Goal: Communication & Community: Answer question/provide support

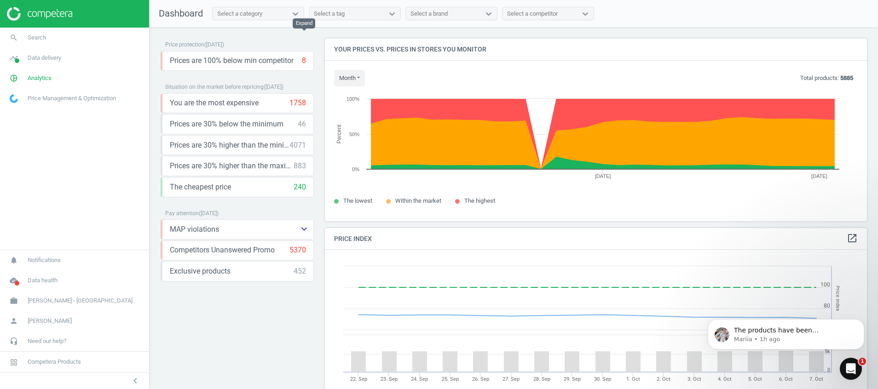
scroll to position [252, 0]
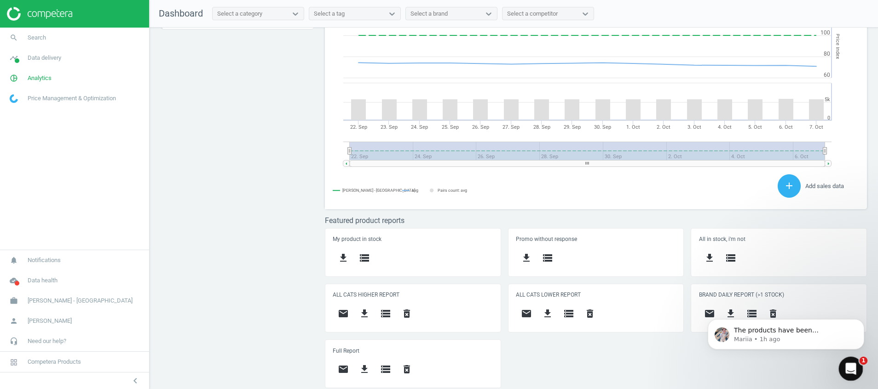
click at [857, 372] on div "Open Intercom Messenger" at bounding box center [849, 368] width 30 height 30
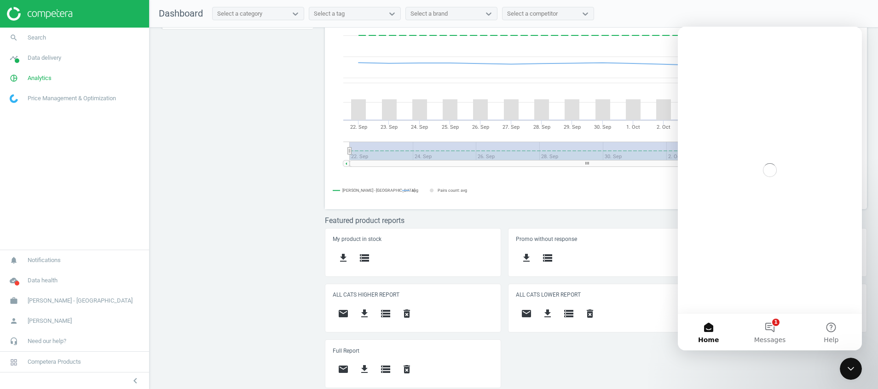
scroll to position [0, 0]
click at [766, 323] on button "1 Messages" at bounding box center [769, 332] width 61 height 37
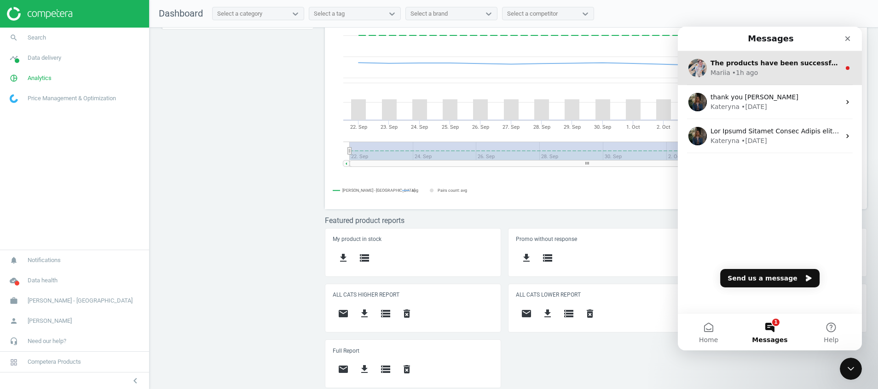
click at [737, 69] on div "• 1h ago" at bounding box center [745, 73] width 26 height 10
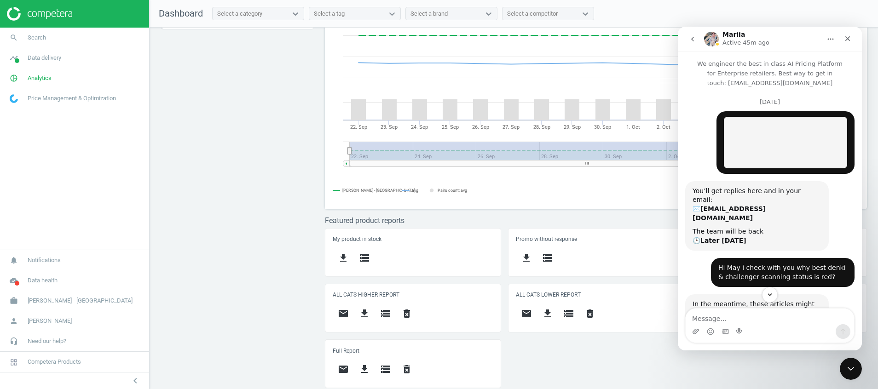
scroll to position [1, 0]
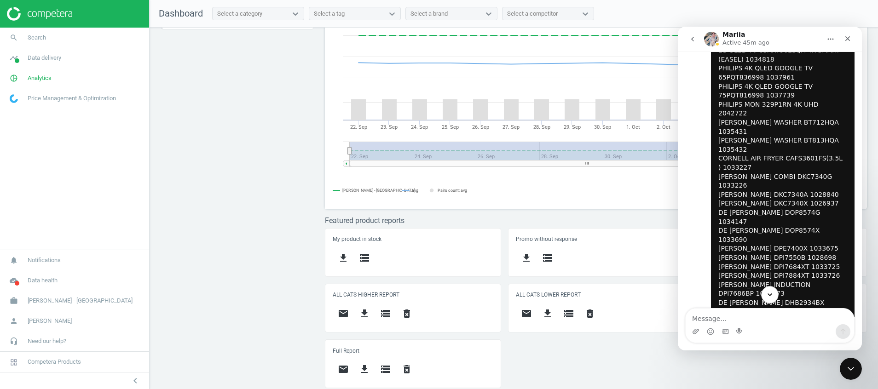
click at [771, 294] on icon "Scroll to bottom" at bounding box center [770, 295] width 8 height 8
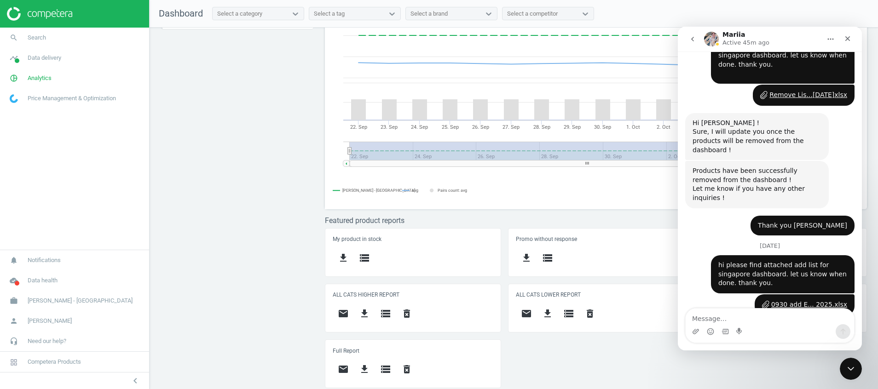
scroll to position [3394, 0]
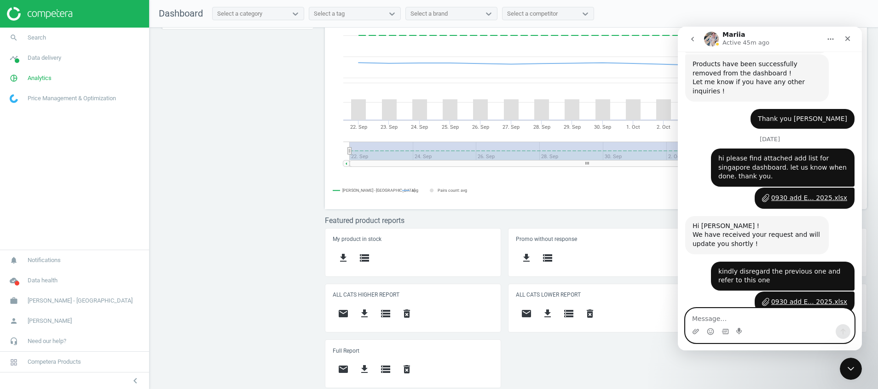
click at [727, 318] on textarea "Message…" at bounding box center [770, 317] width 168 height 16
type textarea "thank you mariia"
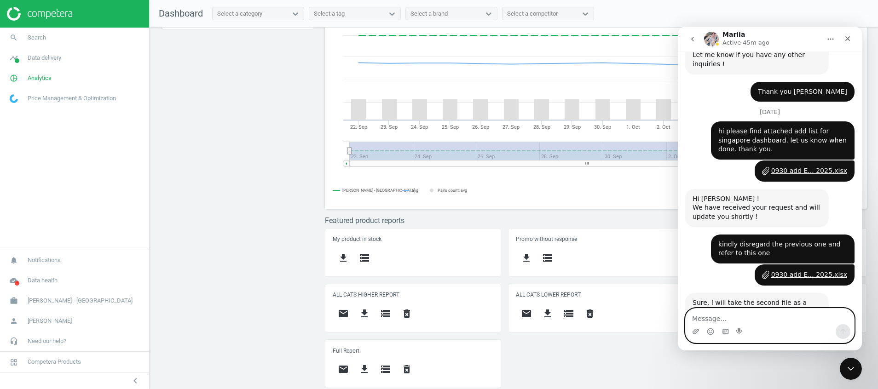
scroll to position [3422, 0]
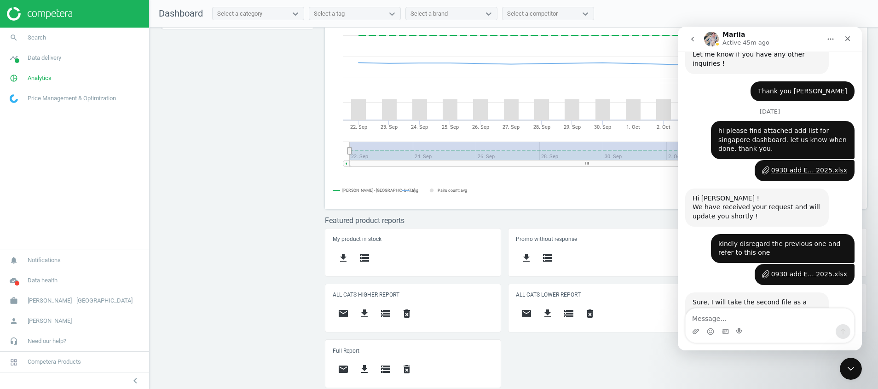
click at [695, 38] on icon "go back" at bounding box center [692, 38] width 7 height 7
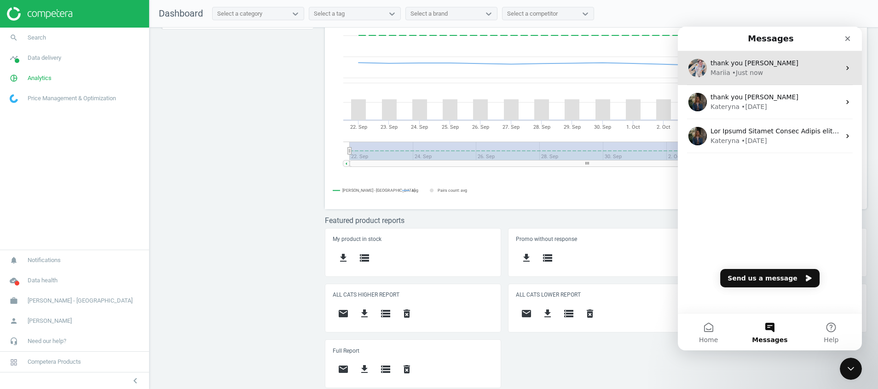
scroll to position [0, 0]
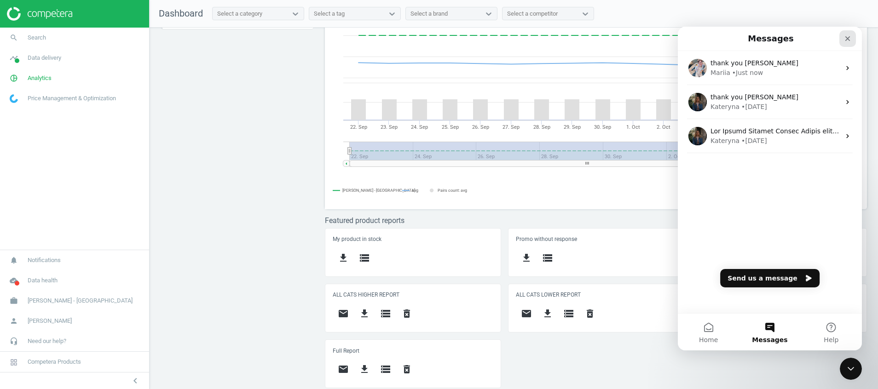
click at [845, 35] on icon "Close" at bounding box center [847, 38] width 7 height 7
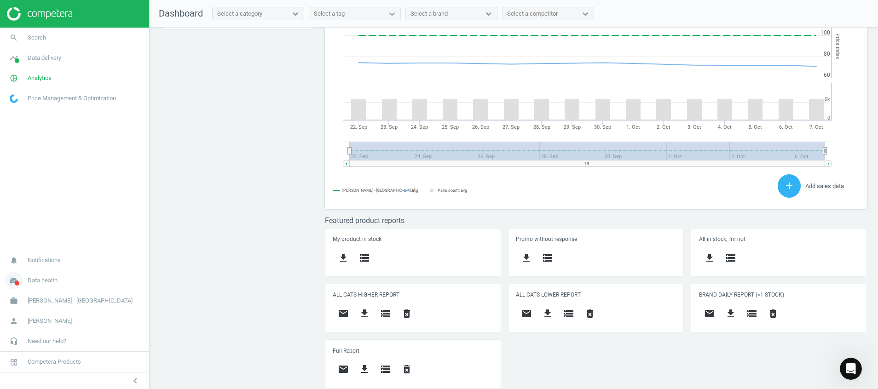
click at [12, 286] on icon "cloud_done" at bounding box center [13, 280] width 17 height 17
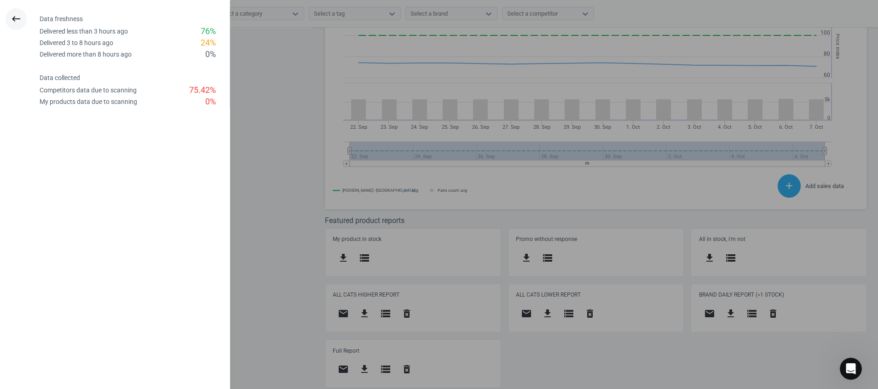
click at [17, 15] on icon "keyboard_backspace" at bounding box center [16, 18] width 11 height 11
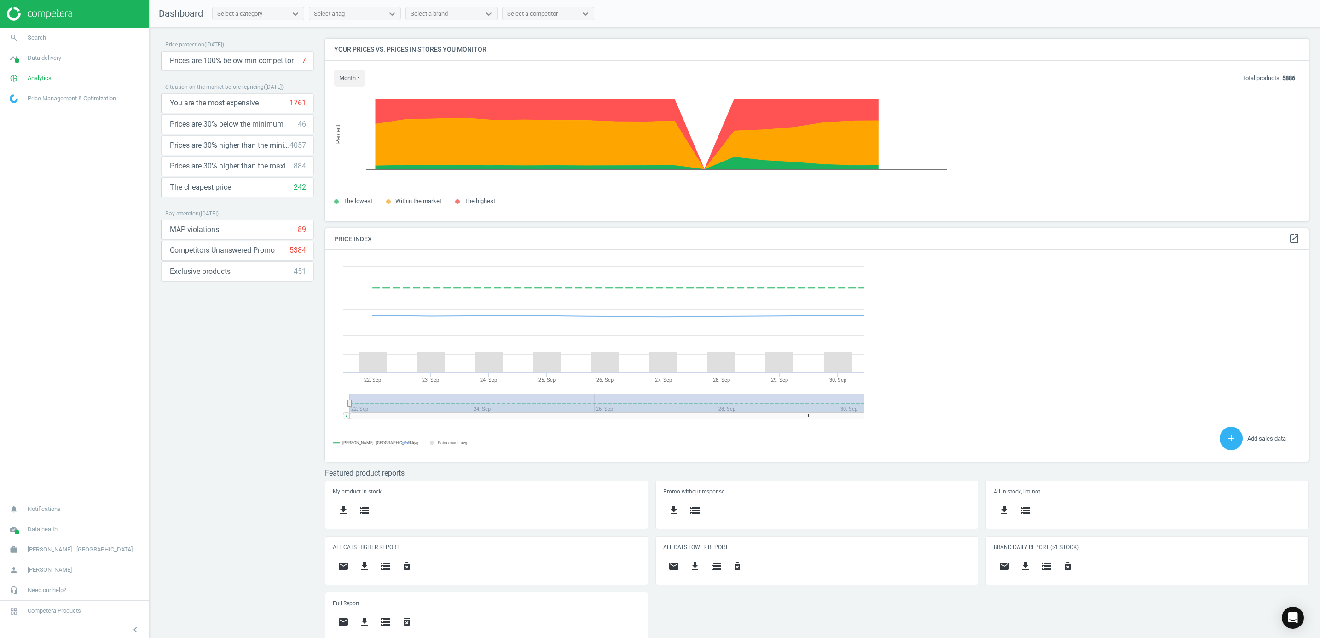
scroll to position [233, 995]
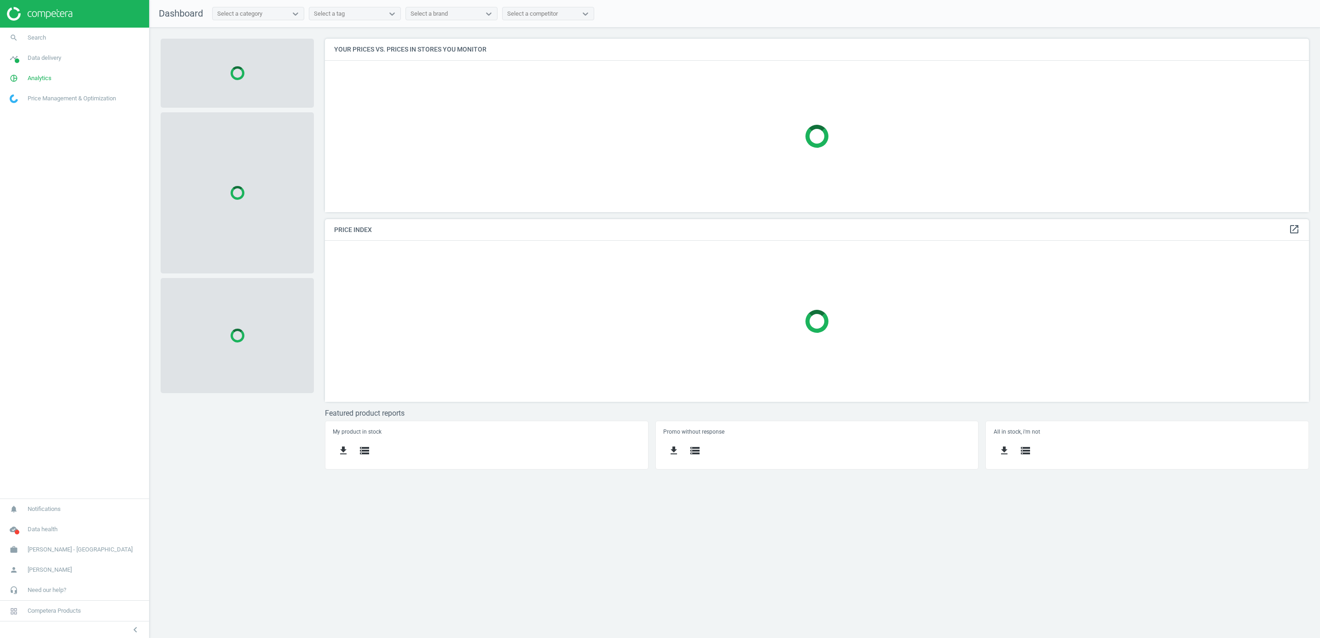
scroll to position [196, 1005]
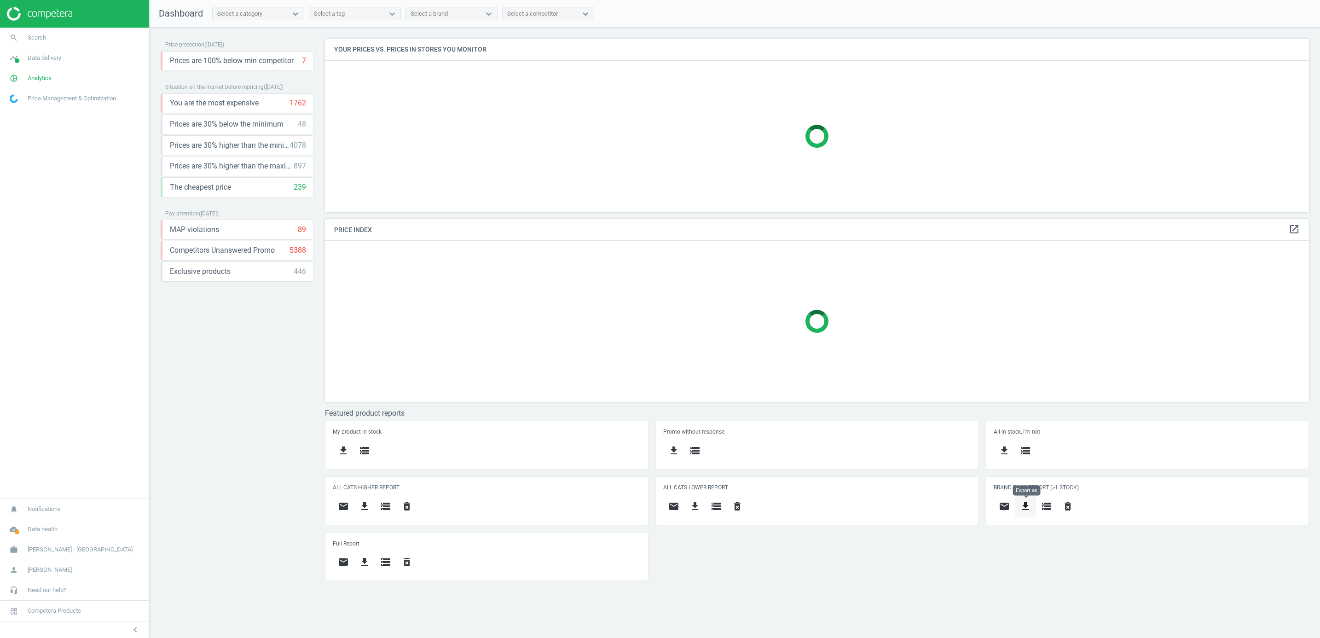
click at [1025, 507] on icon "get_app" at bounding box center [1025, 506] width 11 height 11
click at [967, 551] on button "insert_drive_file Short report (Excel)" at bounding box center [956, 549] width 160 height 17
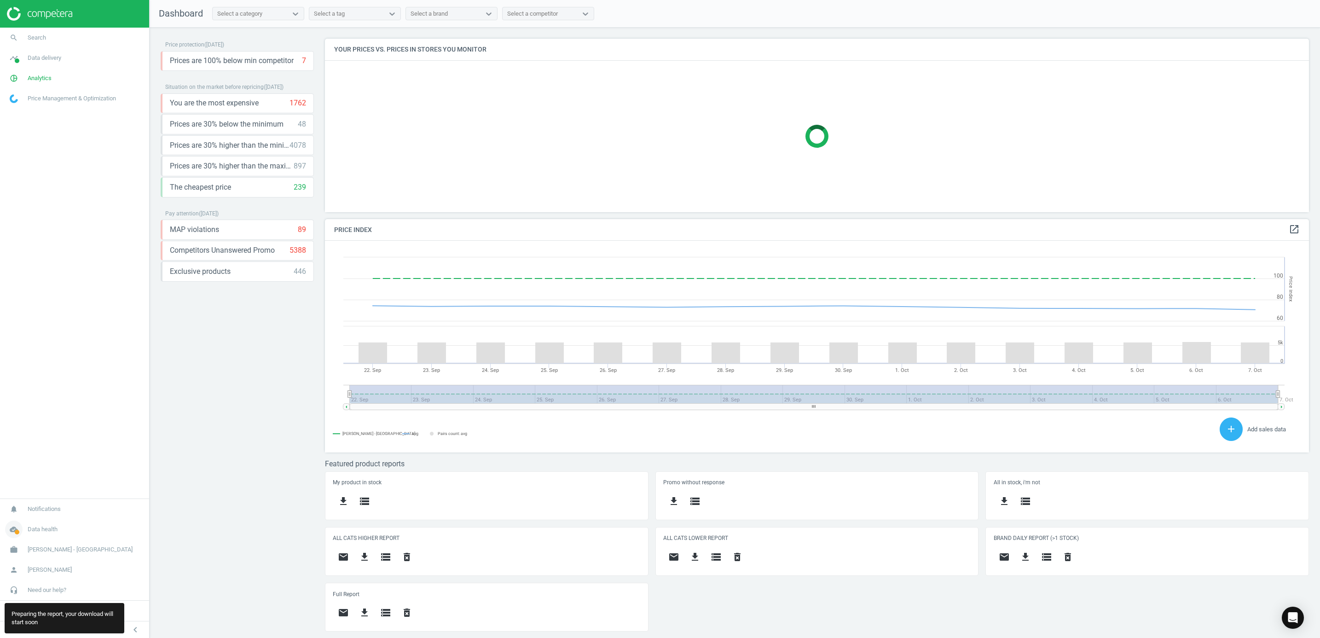
scroll to position [233, 1005]
click at [17, 531] on span at bounding box center [17, 532] width 5 height 5
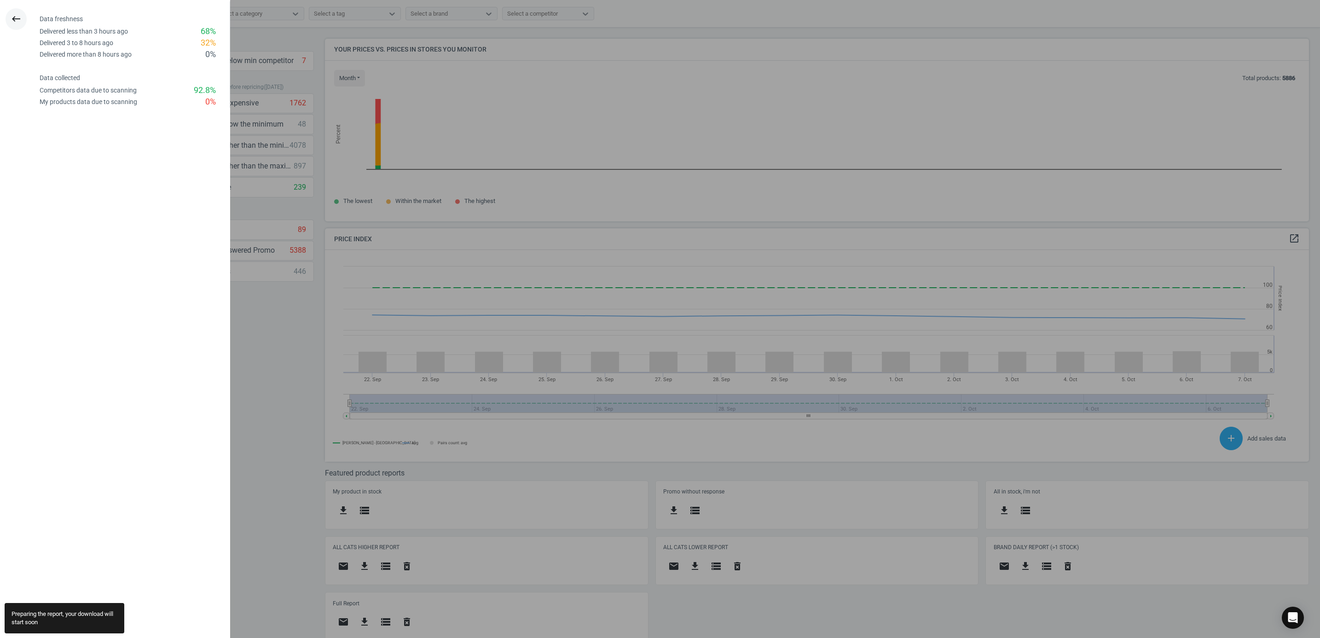
scroll to position [5, 5]
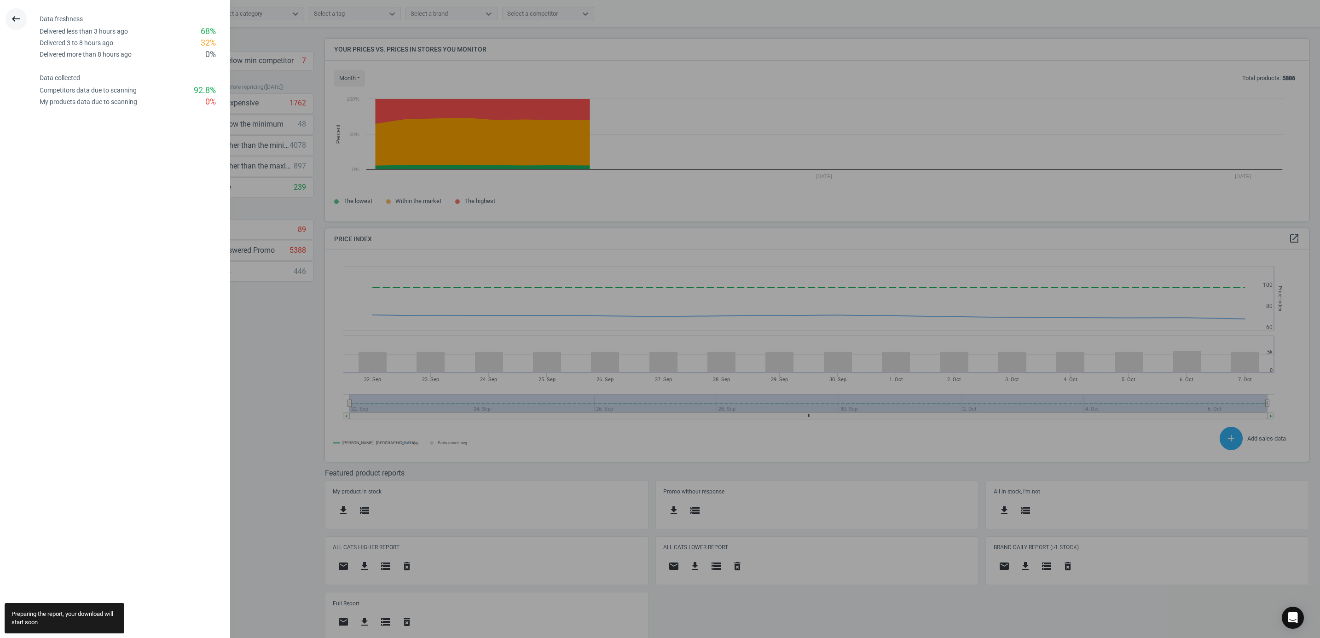
click at [10, 10] on button "keyboard_backspace" at bounding box center [16, 19] width 21 height 22
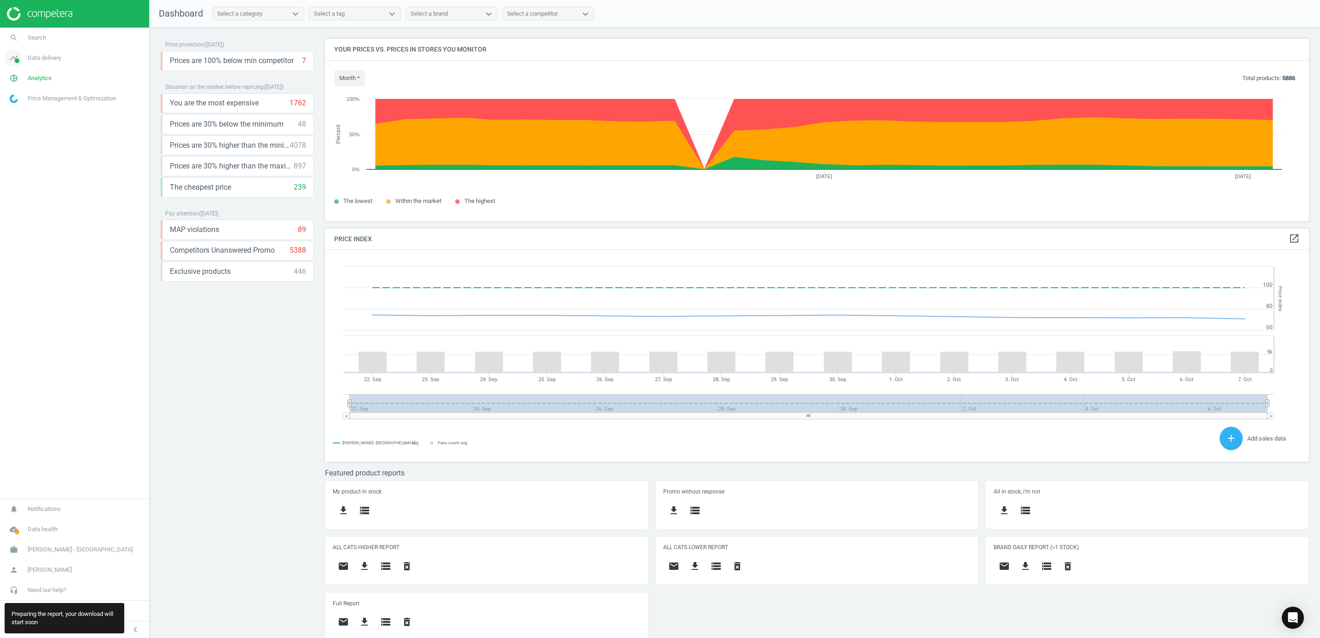
click at [12, 52] on icon "timeline" at bounding box center [13, 57] width 17 height 17
click at [15, 137] on span "Stores" at bounding box center [18, 133] width 16 height 7
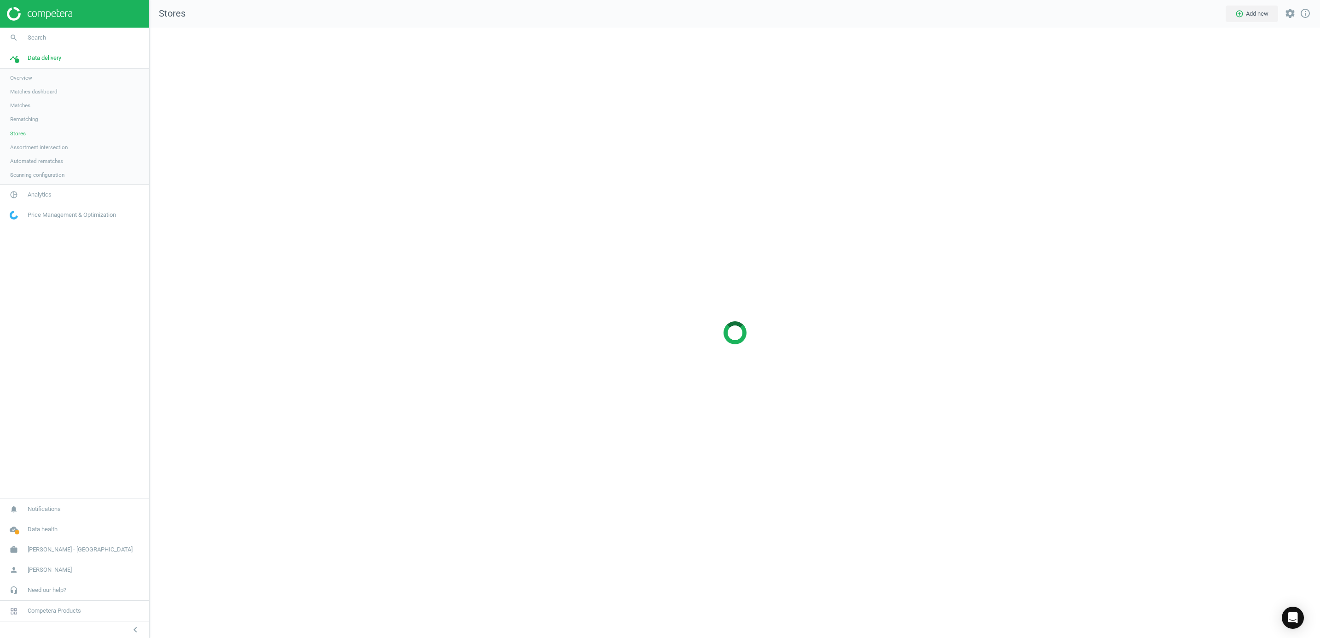
scroll to position [632, 1192]
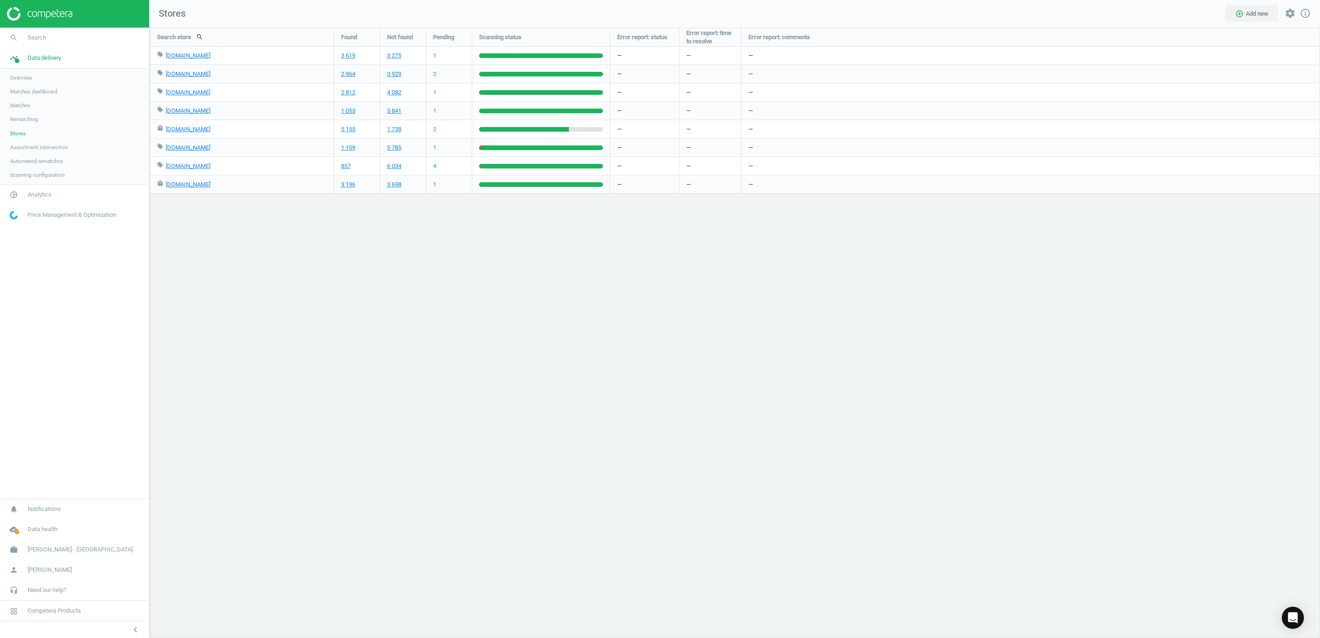
click at [43, 10] on img at bounding box center [39, 14] width 65 height 14
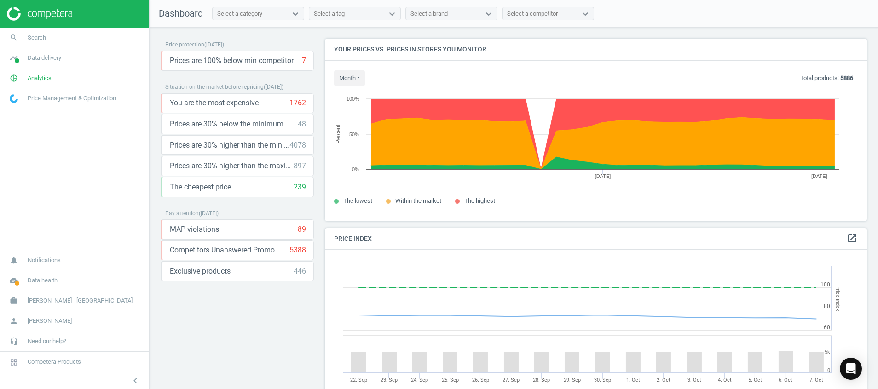
scroll to position [233, 553]
